Goal: Information Seeking & Learning: Check status

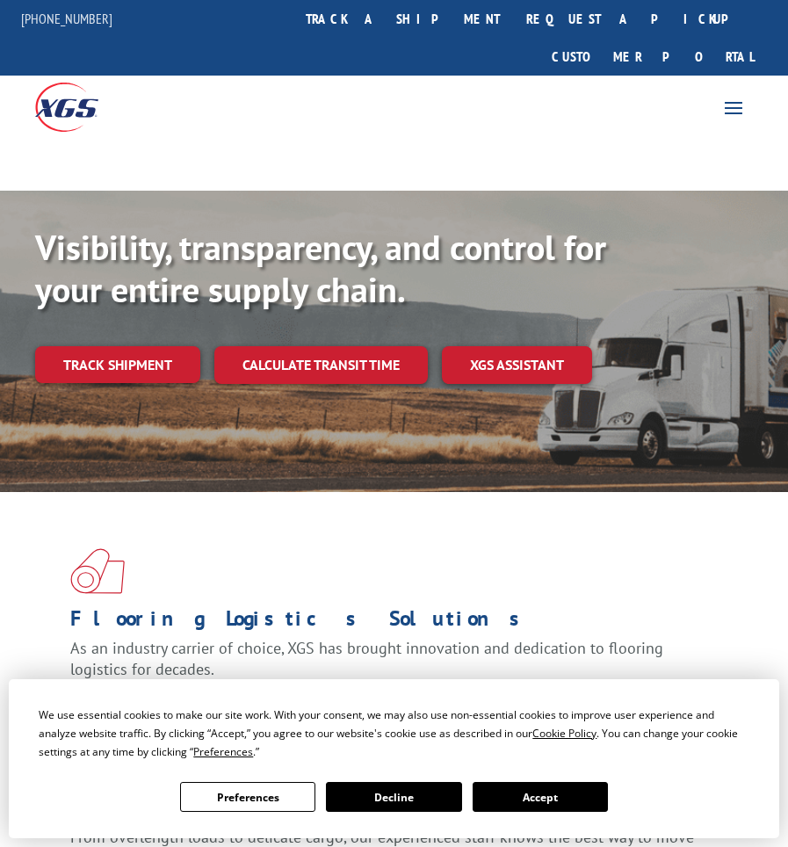
click at [539, 799] on button "Accept" at bounding box center [540, 797] width 135 height 30
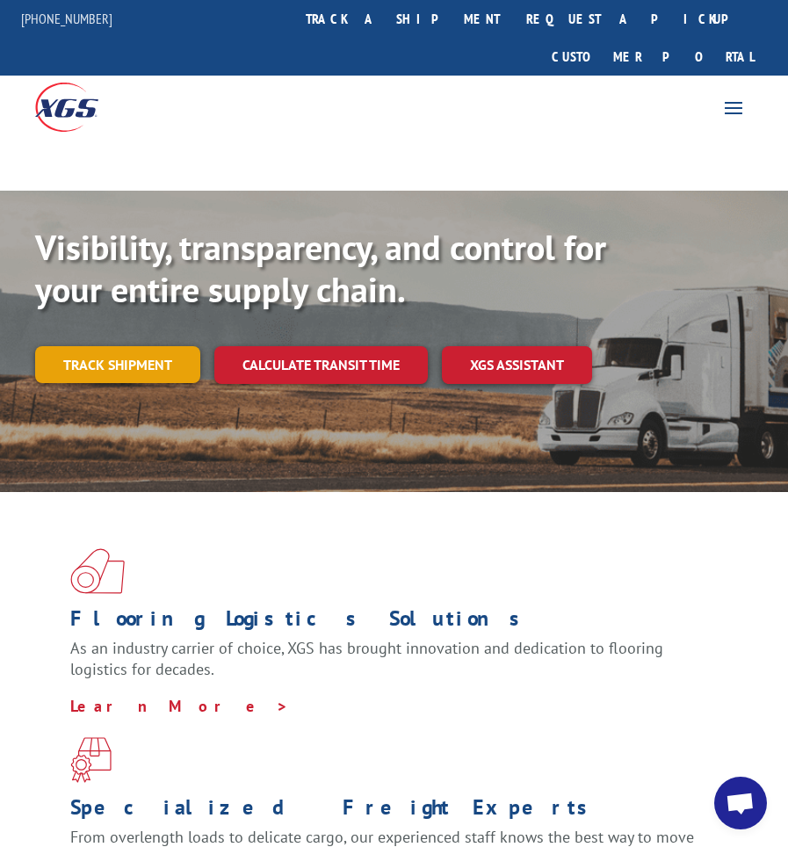
click at [141, 346] on link "Track shipment" at bounding box center [117, 364] width 165 height 37
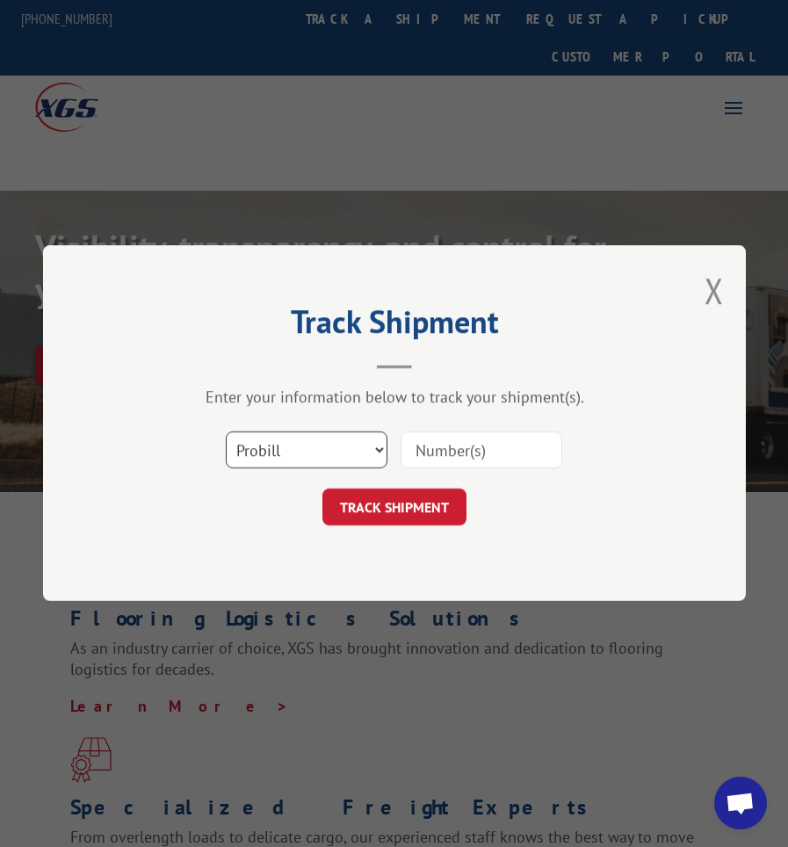
click at [271, 438] on select "Select category... Probill BOL PO" at bounding box center [307, 450] width 162 height 37
select select "po"
click at [226, 432] on select "Select category... Probill BOL PO" at bounding box center [307, 450] width 162 height 37
click at [466, 448] on input at bounding box center [482, 450] width 162 height 37
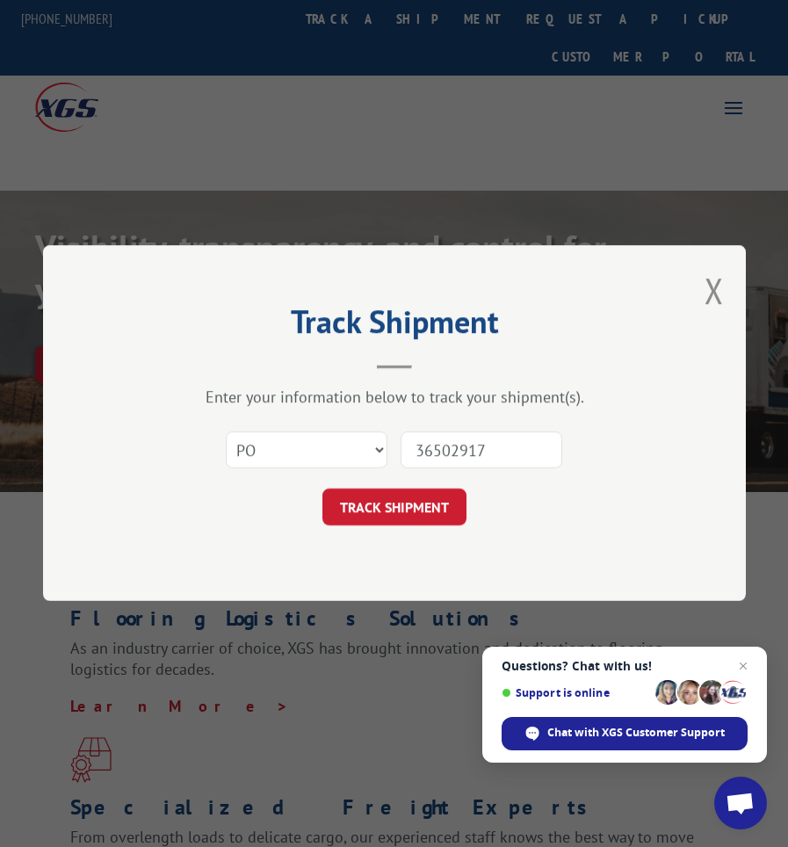
type input "36502917"
click at [322, 489] on button "TRACK SHIPMENT" at bounding box center [394, 507] width 144 height 37
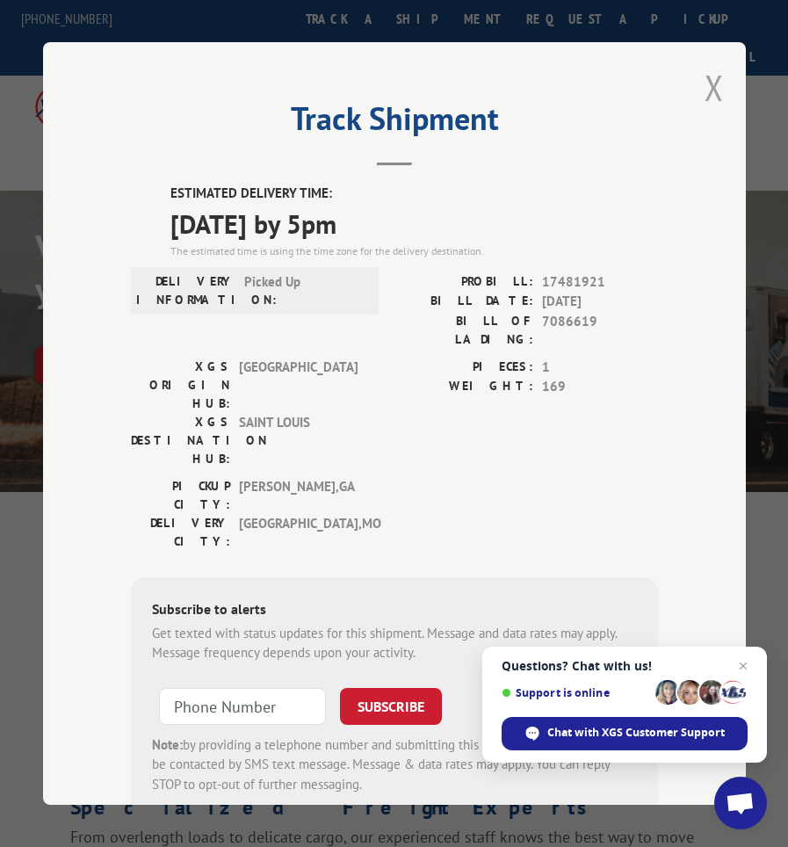
click at [705, 83] on button "Close modal" at bounding box center [714, 87] width 19 height 47
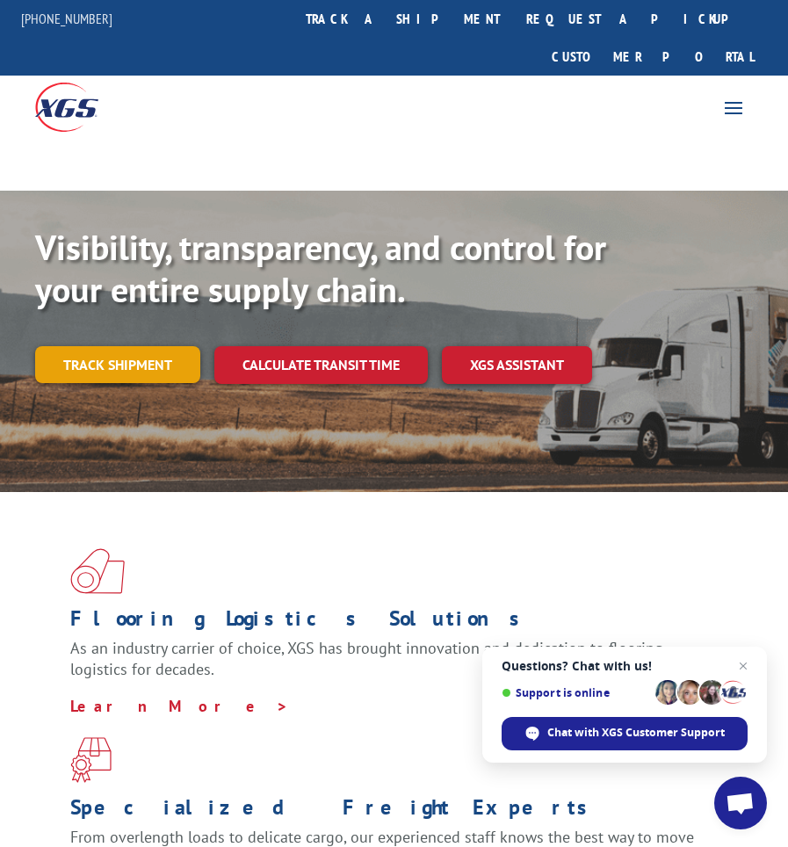
click at [107, 346] on link "Track shipment" at bounding box center [117, 364] width 165 height 37
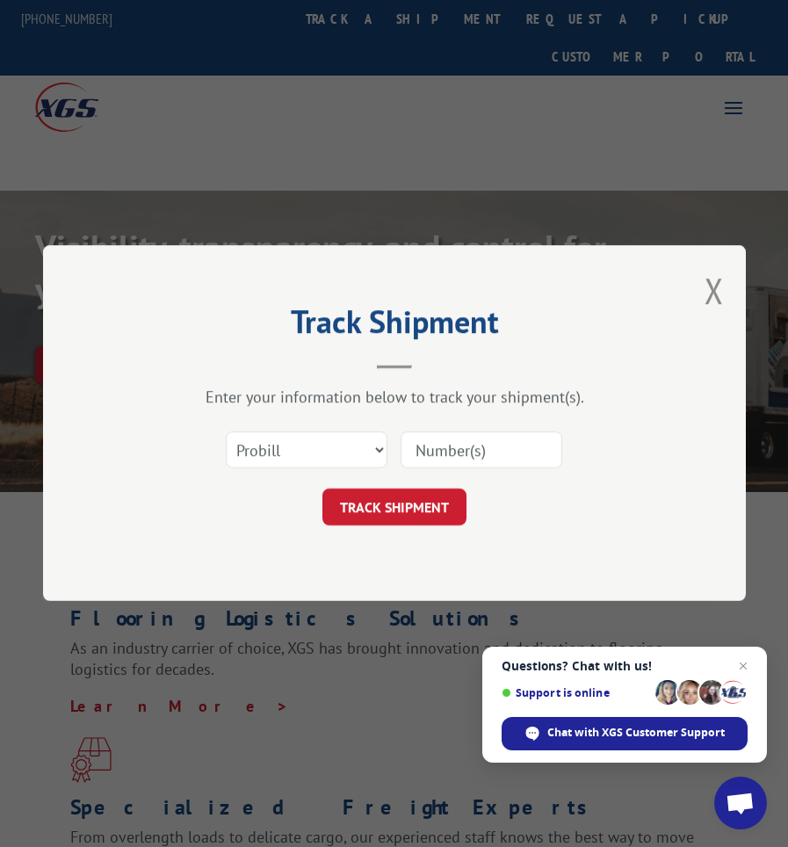
click at [306, 477] on div "Select category... Probill BOL PO" at bounding box center [394, 451] width 527 height 58
click at [293, 455] on select "Select category... Probill BOL PO" at bounding box center [307, 450] width 162 height 37
select select "po"
click at [226, 432] on select "Select category... Probill BOL PO" at bounding box center [307, 450] width 162 height 37
click at [460, 444] on input at bounding box center [482, 450] width 162 height 37
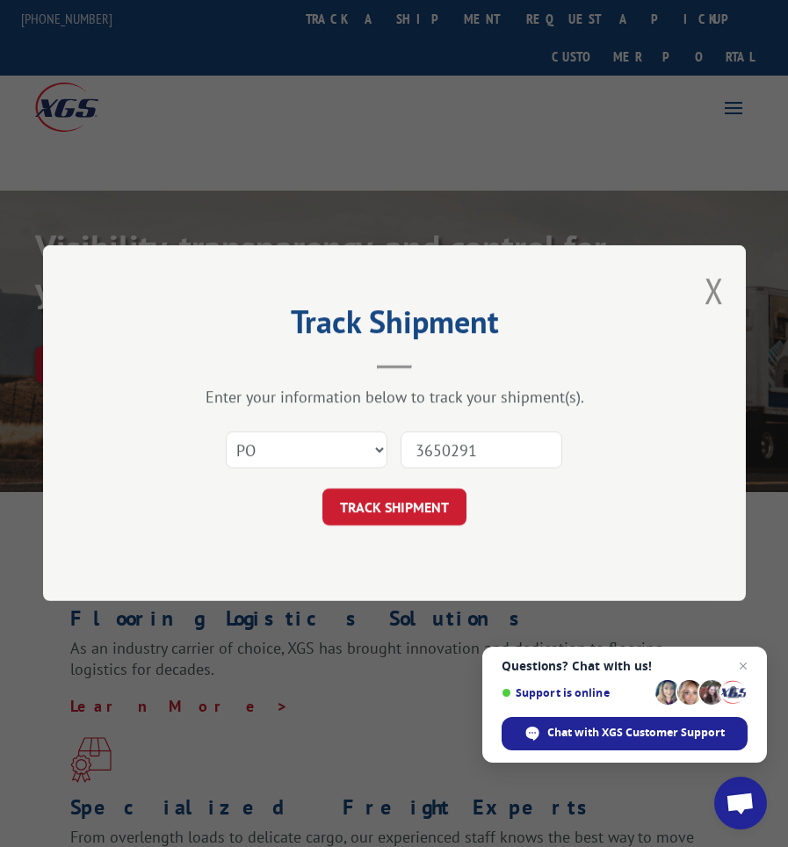
type input "36502918"
click button "TRACK SHIPMENT" at bounding box center [394, 507] width 144 height 37
